Goal: Task Accomplishment & Management: Manage account settings

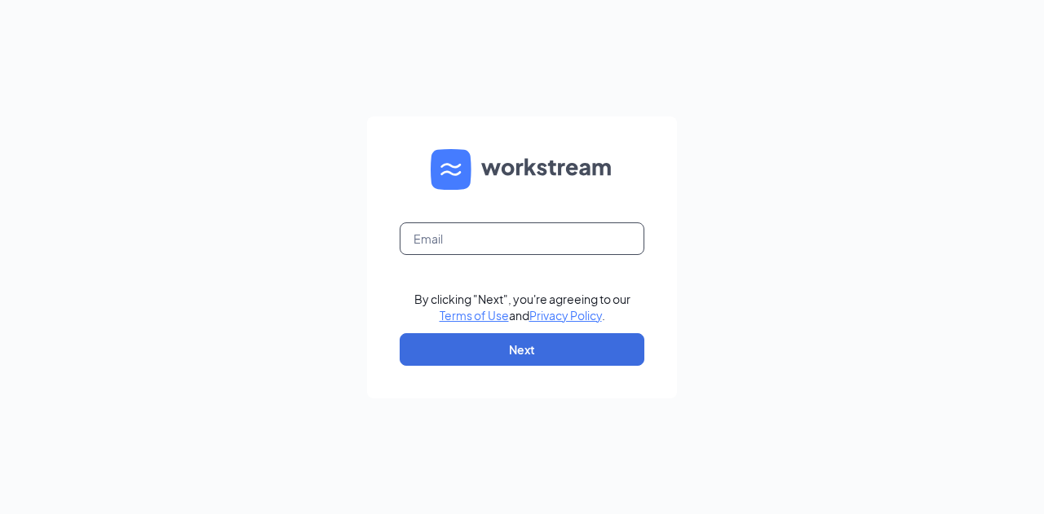
click at [574, 253] on input "text" at bounding box center [521, 239] width 245 height 33
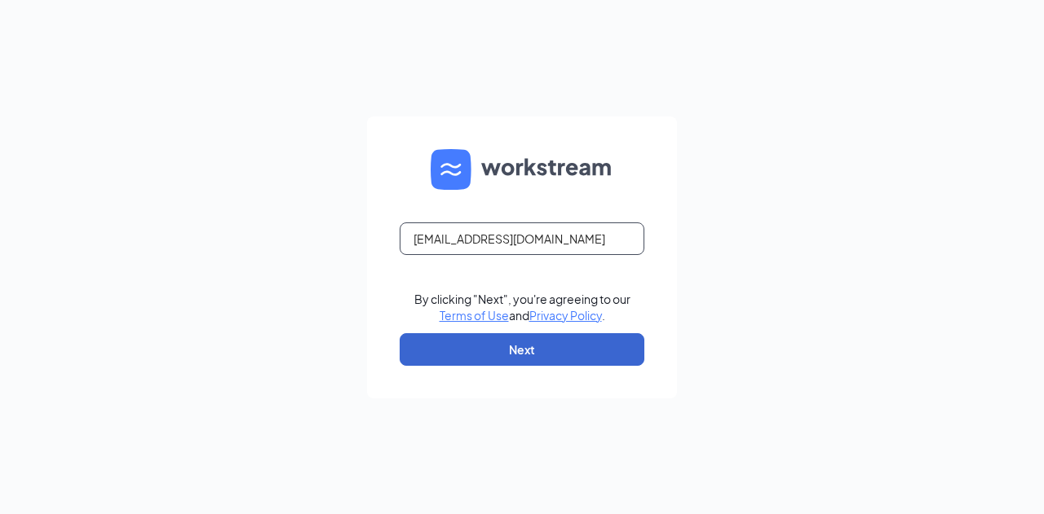
type input "denish@shilallc.com"
click at [483, 335] on button "Next" at bounding box center [521, 349] width 245 height 33
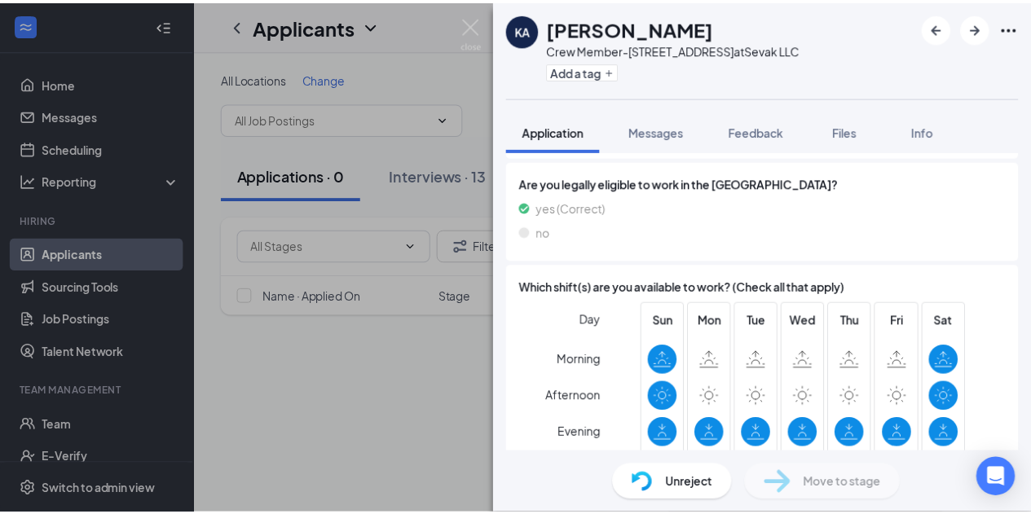
scroll to position [438, 0]
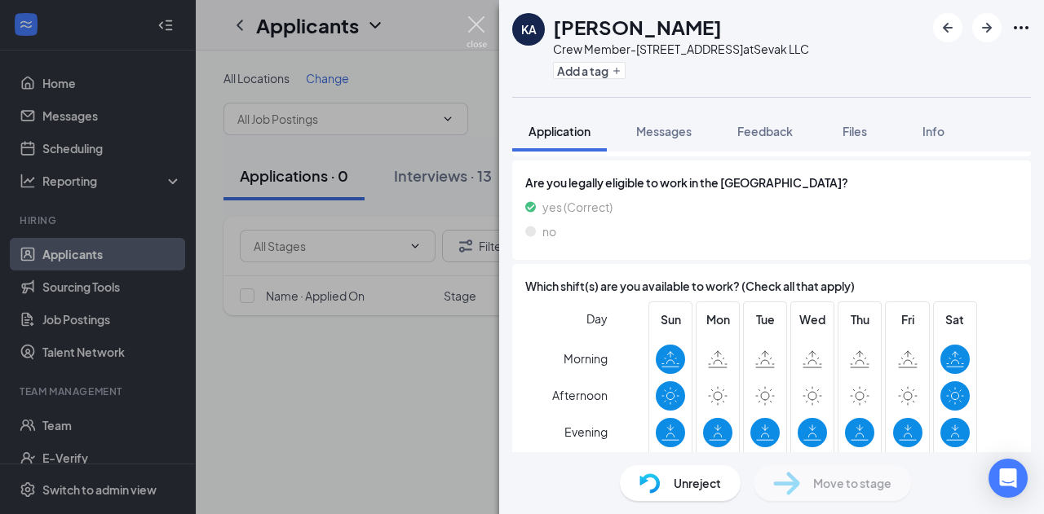
click at [474, 23] on img at bounding box center [476, 32] width 20 height 32
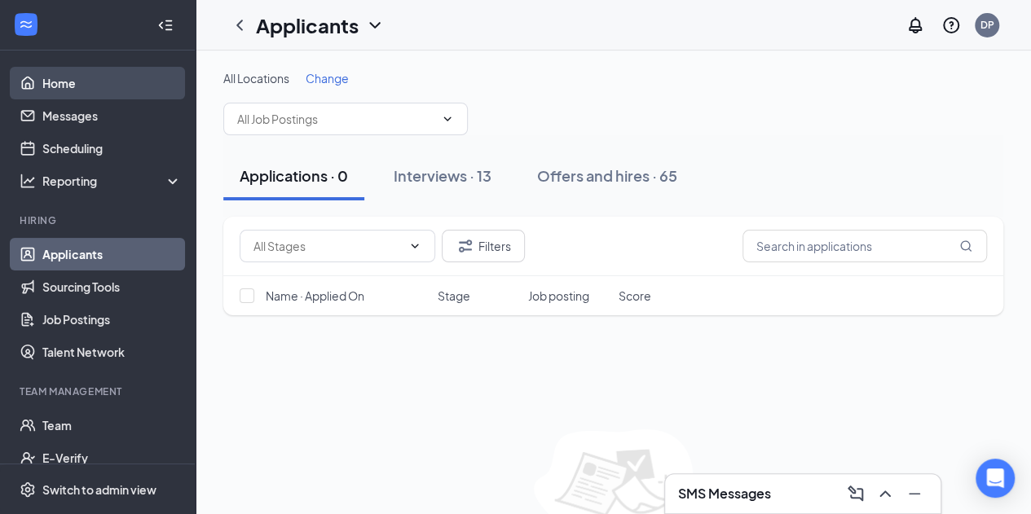
click at [79, 88] on link "Home" at bounding box center [111, 83] width 139 height 33
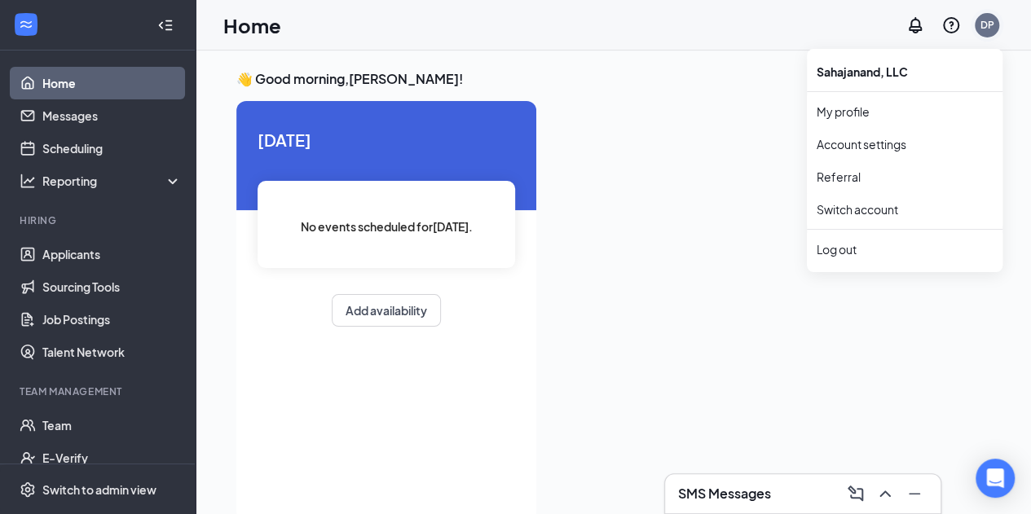
click at [975, 34] on div "DP" at bounding box center [987, 25] width 33 height 33
click at [849, 250] on div "Log out" at bounding box center [905, 249] width 176 height 16
